Goal: Task Accomplishment & Management: Use online tool/utility

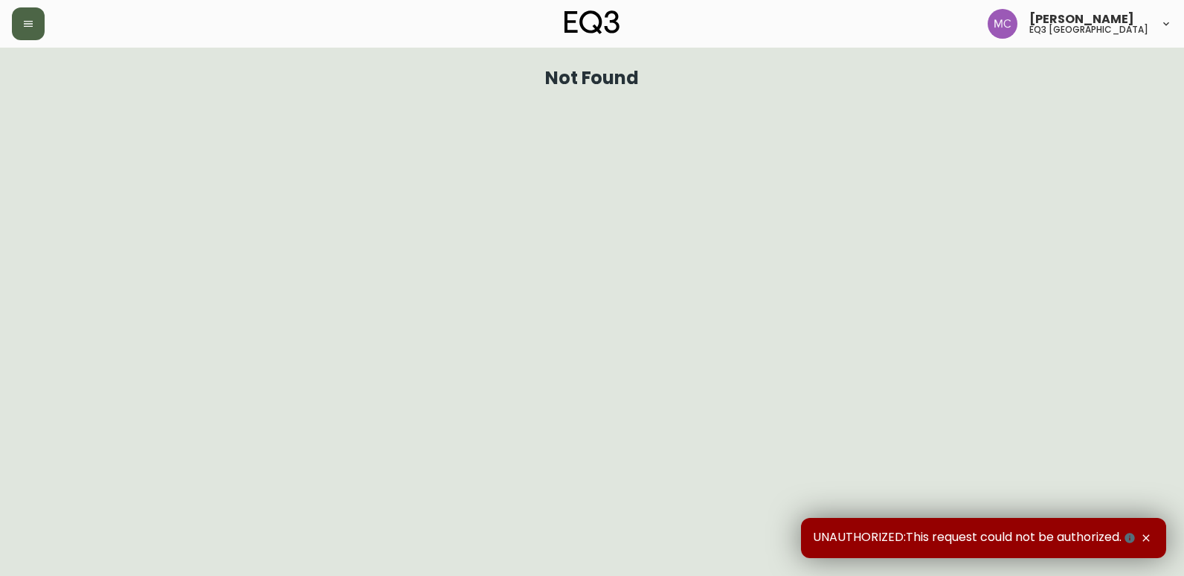
click at [24, 21] on icon "button" at bounding box center [28, 24] width 9 height 6
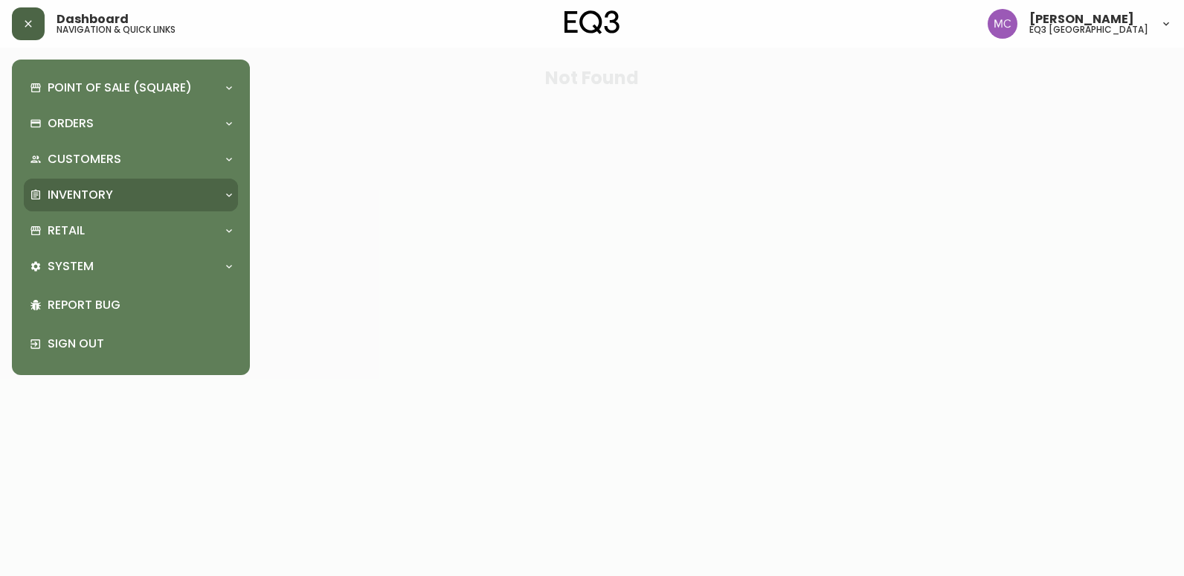
click at [103, 199] on p "Inventory" at bounding box center [80, 195] width 65 height 16
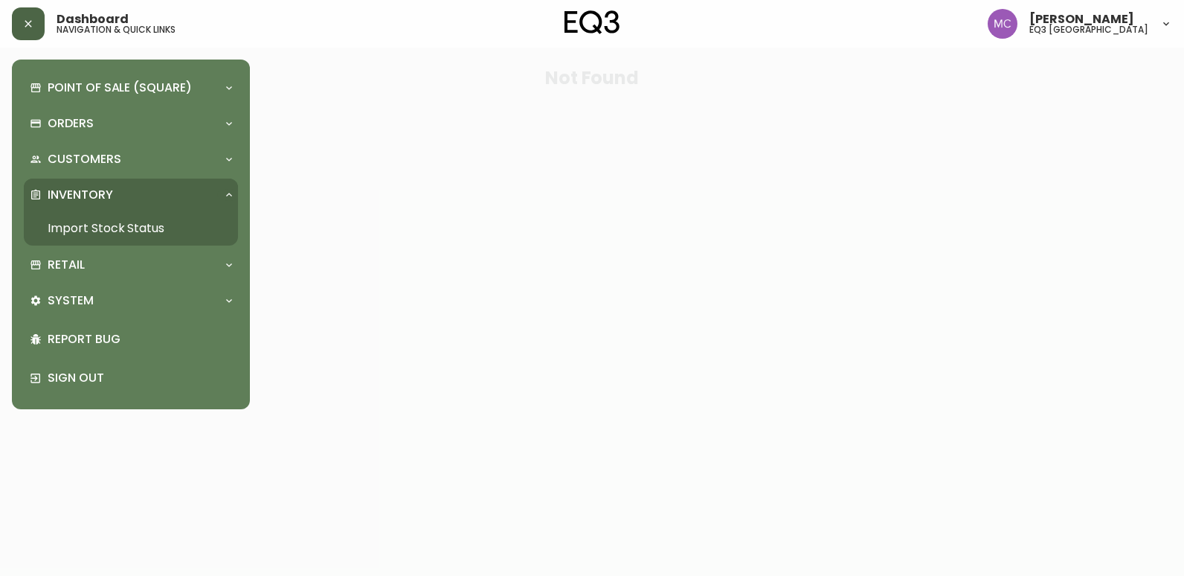
click at [113, 222] on link "Import Stock Status" at bounding box center [131, 228] width 214 height 34
